Goal: Transaction & Acquisition: Purchase product/service

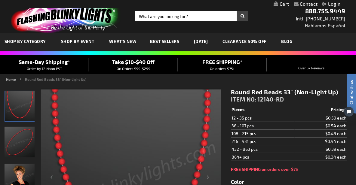
click at [180, 21] on div "Toggle Nav Search Search × Search 888.755.9449 Intl: 818-753-8303 Hablamos Espa…" at bounding box center [178, 16] width 356 height 33
click at [179, 15] on input "Search" at bounding box center [191, 16] width 113 height 10
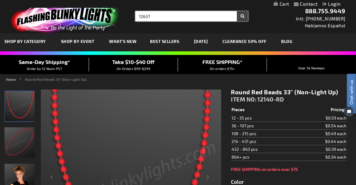
type input "12637"
click at [237, 11] on button "Search" at bounding box center [242, 16] width 11 height 10
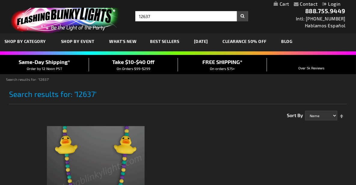
click at [80, 146] on img at bounding box center [95, 174] width 97 height 97
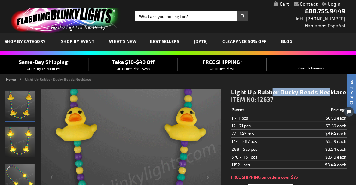
drag, startPoint x: 230, startPoint y: 93, endPoint x: 332, endPoint y: 91, distance: 102.0
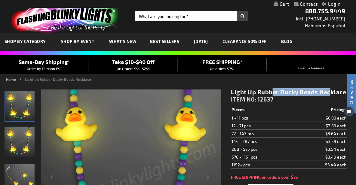
click at [332, 91] on div "Light Up Rubber Ducky Beads Necklace ITEM NO: 12637 $3.44 Pieces Pricing* 1 - 1…" at bounding box center [289, 176] width 125 height 185
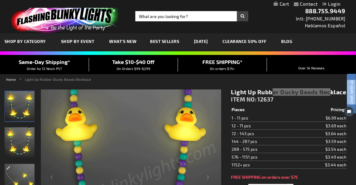
drag, startPoint x: 346, startPoint y: 91, endPoint x: 326, endPoint y: 92, distance: 19.9
click at [338, 92] on html "Chat with us" at bounding box center [347, 92] width 18 height 105
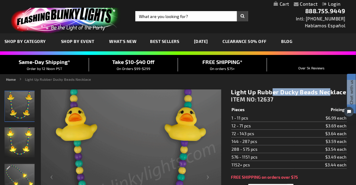
click at [313, 92] on h1 "Light Up Rubber Ducky Beads Necklace" at bounding box center [289, 92] width 116 height 8
drag, startPoint x: 231, startPoint y: 94, endPoint x: 335, endPoint y: 87, distance: 104.0
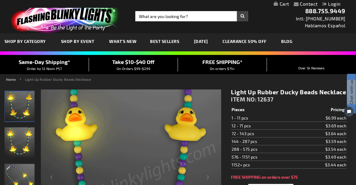
click at [335, 87] on div "Light Up Rubber Ducky Beads Necklace ITEM NO: 12637 $3.44 Pieces Pricing* 1 - 1…" at bounding box center [289, 176] width 125 height 185
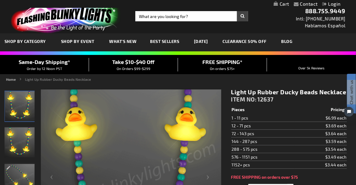
copy h1 "Light Up Rubber Ducky Beads Neck"
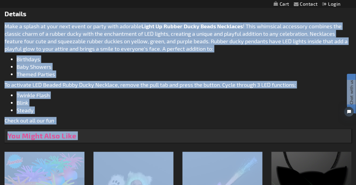
scroll to position [281, 0]
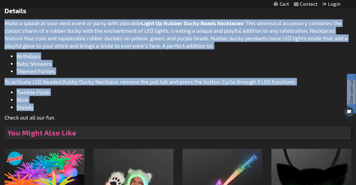
drag, startPoint x: 5, startPoint y: 119, endPoint x: 296, endPoint y: 108, distance: 291.3
click at [296, 108] on div "Make a splash at your next event or party with adorable Light Up Rubber Ducky B…" at bounding box center [178, 71] width 347 height 102
copy div "Make a splash at your next event or party with adorable Light Up Rubber Ducky B…"
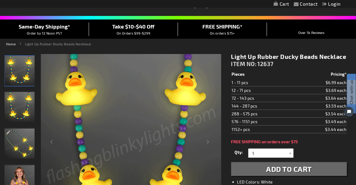
scroll to position [33, 0]
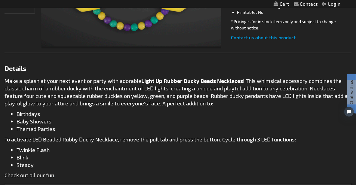
scroll to position [230, 0]
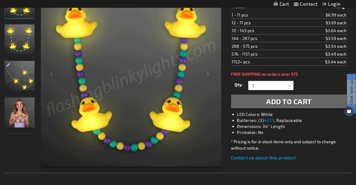
scroll to position [17, 0]
